Goal: Find specific page/section: Locate a particular part of the current website

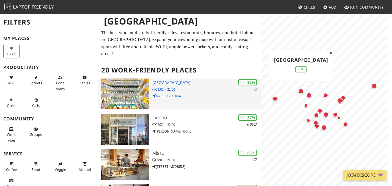
click at [205, 85] on h3 "[GEOGRAPHIC_DATA]" at bounding box center [207, 82] width 109 height 5
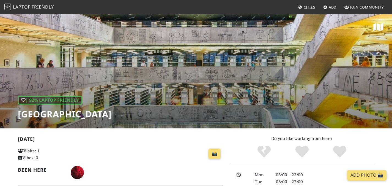
drag, startPoint x: 188, startPoint y: 113, endPoint x: 16, endPoint y: 111, distance: 171.8
click at [16, 111] on div "| 92% Laptop Friendly National Library of Technology" at bounding box center [196, 71] width 392 height 115
copy h1 "[GEOGRAPHIC_DATA]"
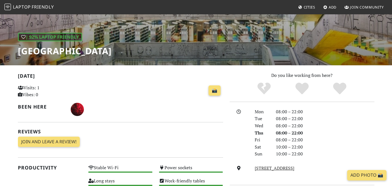
scroll to position [8, 0]
